Goal: Transaction & Acquisition: Download file/media

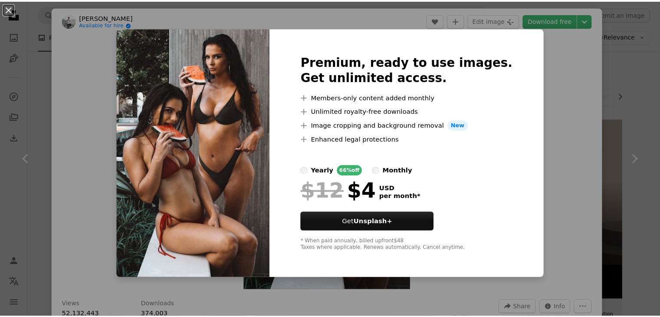
scroll to position [824, 0]
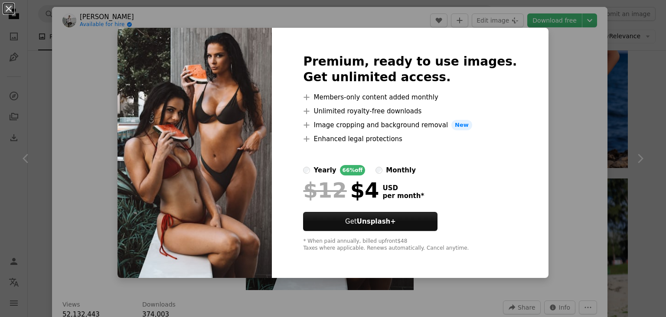
click at [541, 92] on div "An X shape Premium, ready to use images. Get unlimited access. A plus sign Memb…" at bounding box center [333, 158] width 666 height 317
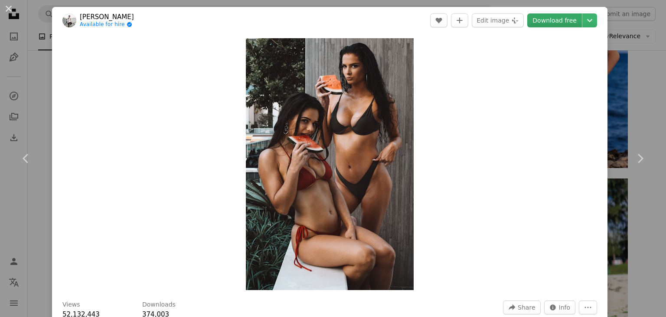
click at [566, 22] on link "Download free" at bounding box center [555, 20] width 55 height 14
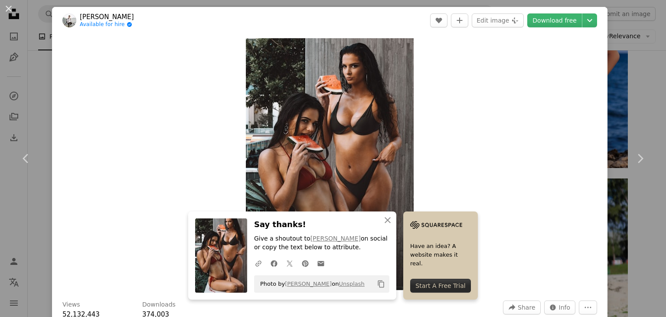
click at [514, 124] on div "Zoom in" at bounding box center [330, 164] width 556 height 260
click at [621, 57] on div "An X shape Chevron left Chevron right [PERSON_NAME] Available for hire A checkm…" at bounding box center [333, 158] width 666 height 317
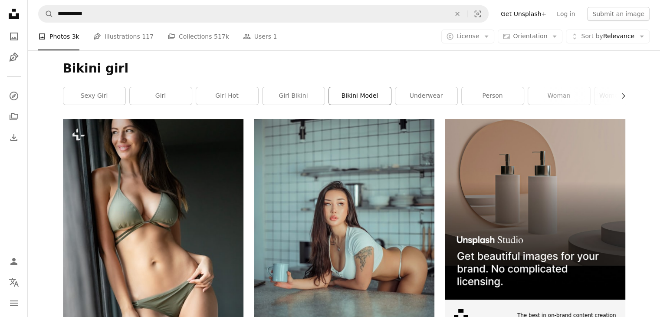
click at [357, 97] on link "bikini model" at bounding box center [360, 95] width 62 height 17
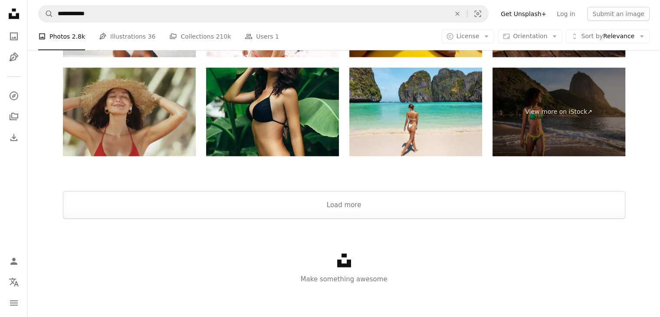
scroll to position [2292, 0]
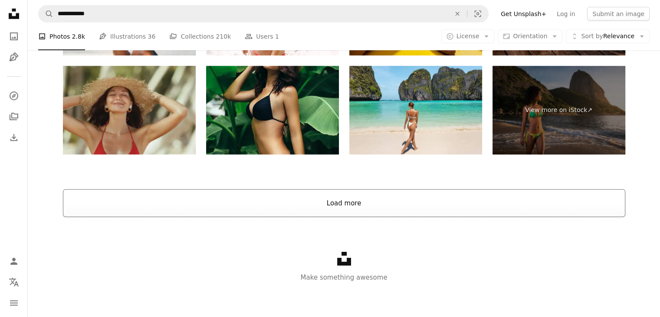
click at [415, 195] on button "Load more" at bounding box center [344, 203] width 562 height 28
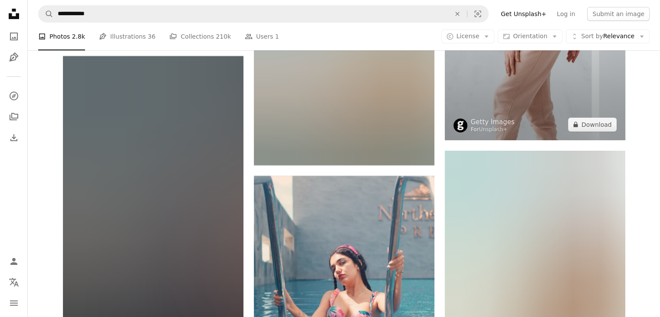
scroll to position [13051, 0]
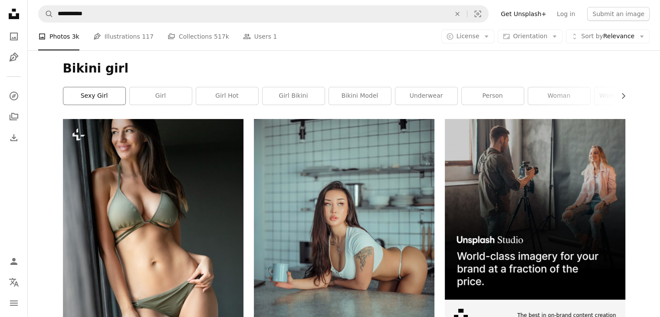
click at [112, 101] on link "sexy girl" at bounding box center [94, 95] width 62 height 17
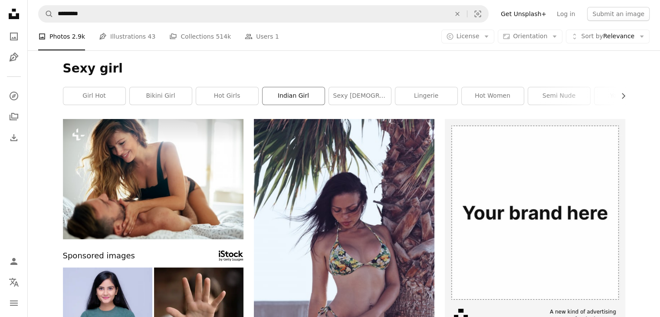
click at [299, 94] on link "indian girl" at bounding box center [293, 95] width 62 height 17
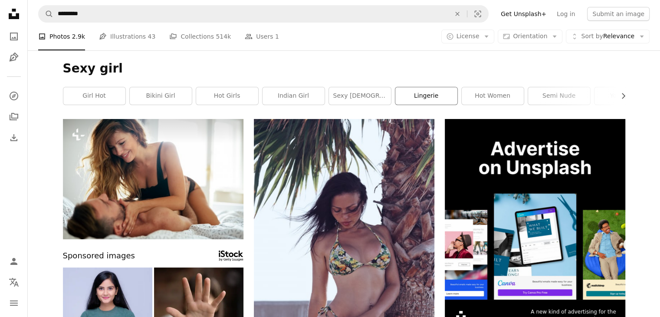
click at [426, 94] on link "lingerie" at bounding box center [426, 95] width 62 height 17
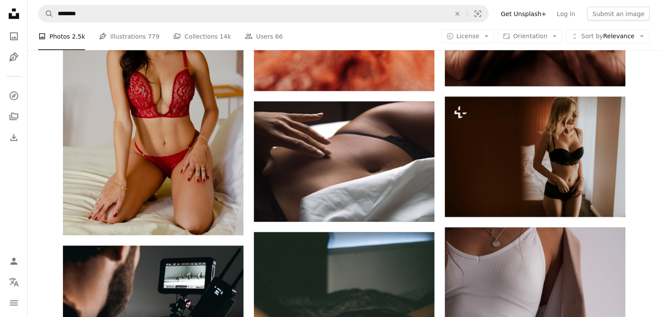
scroll to position [1865, 0]
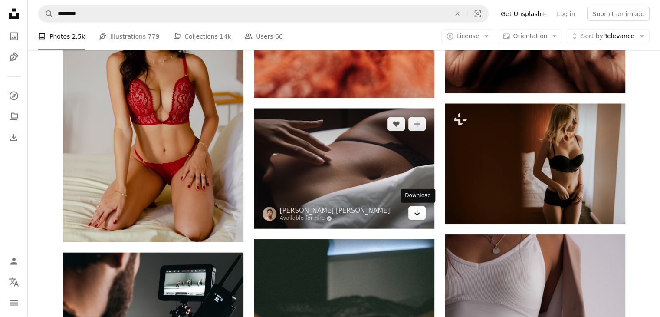
click at [415, 210] on icon "Arrow pointing down" at bounding box center [416, 212] width 7 height 10
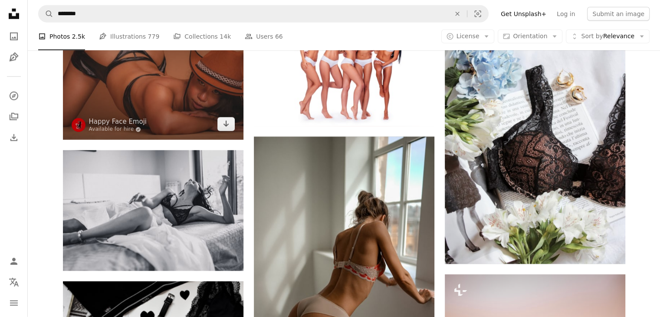
scroll to position [2299, 0]
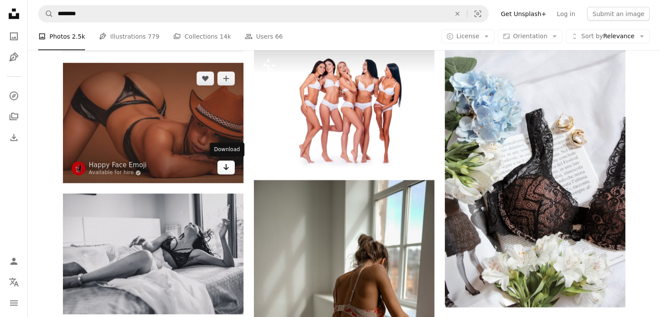
click at [224, 164] on icon "Arrow pointing down" at bounding box center [226, 167] width 7 height 10
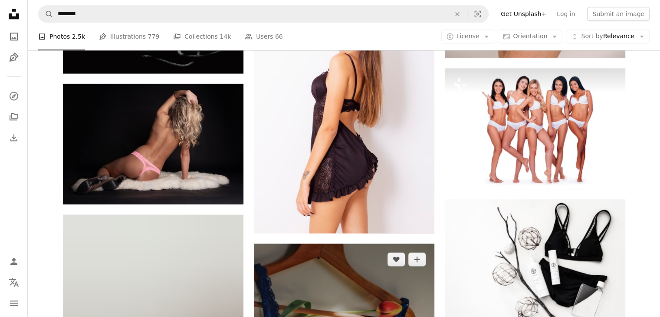
scroll to position [7678, 0]
